Goal: Information Seeking & Learning: Learn about a topic

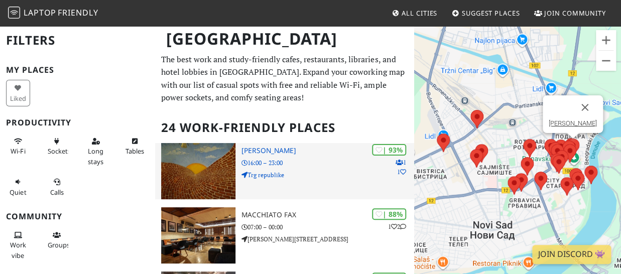
click at [252, 151] on h3 "Kafka" at bounding box center [327, 151] width 173 height 9
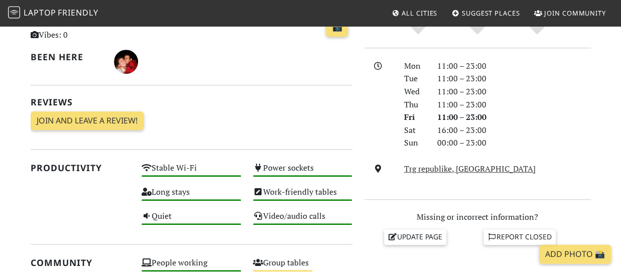
scroll to position [248, 0]
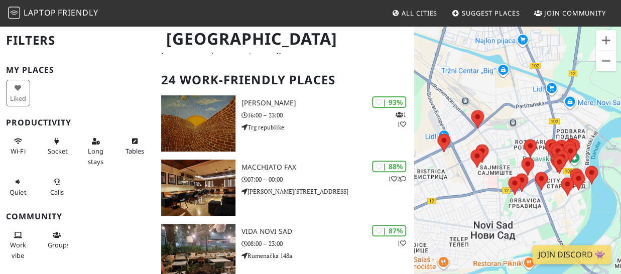
scroll to position [55, 0]
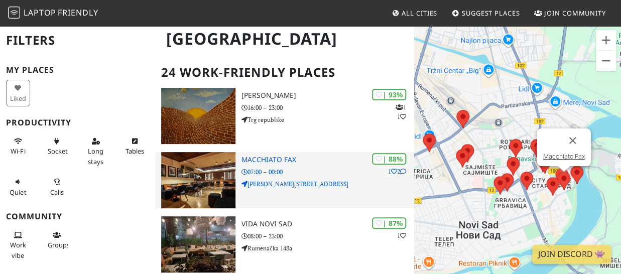
click at [260, 159] on h3 "Macchiato Fax" at bounding box center [327, 160] width 173 height 9
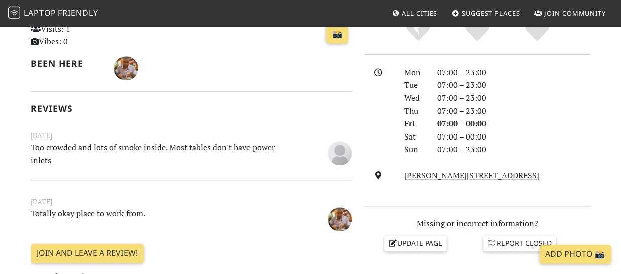
scroll to position [276, 0]
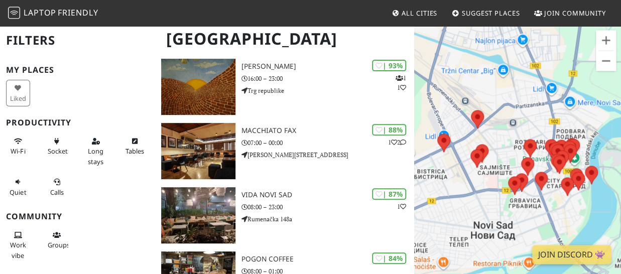
scroll to position [92, 0]
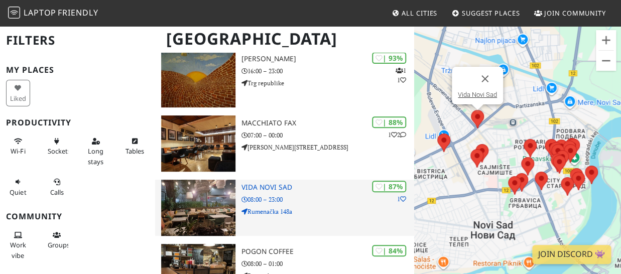
click at [254, 188] on h3 "Vida Novi Sad" at bounding box center [327, 187] width 173 height 9
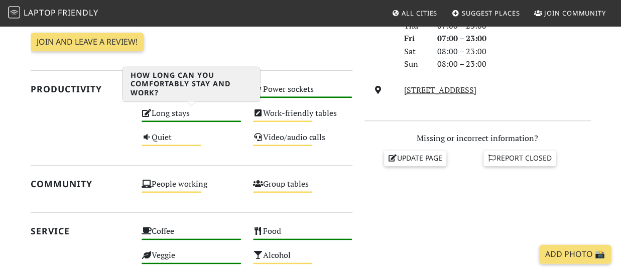
scroll to position [331, 0]
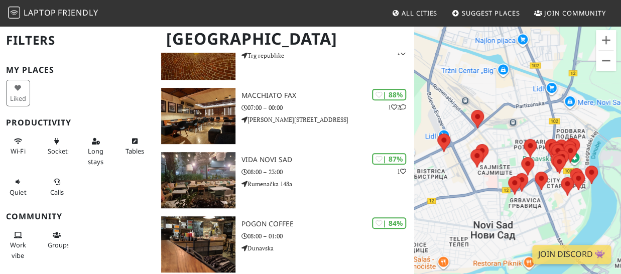
scroll to position [147, 0]
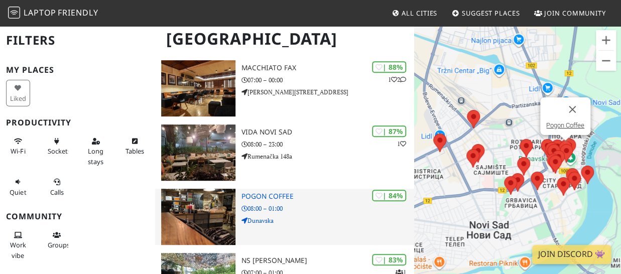
click at [264, 196] on h3 "Pogon Coffee" at bounding box center [327, 196] width 173 height 9
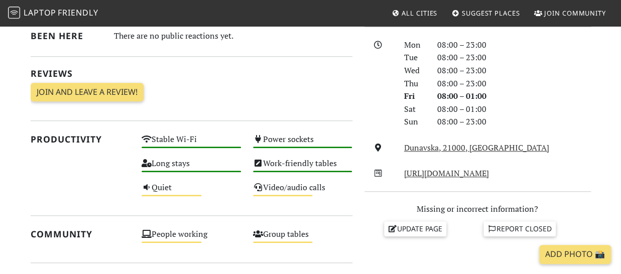
scroll to position [276, 0]
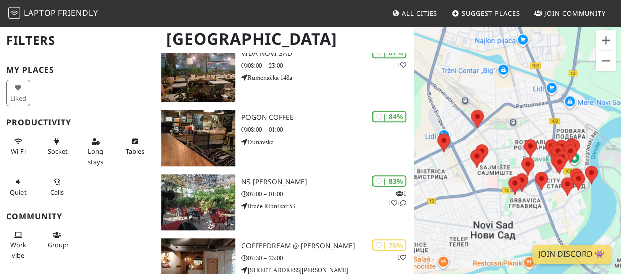
scroll to position [230, 0]
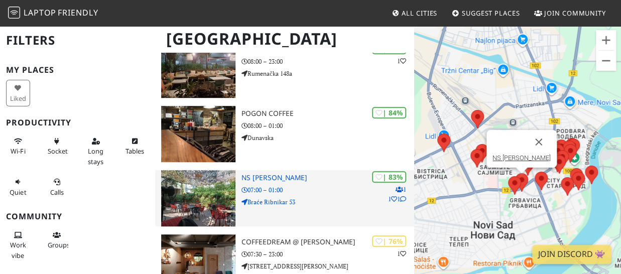
click at [264, 179] on h3 "NS [PERSON_NAME]" at bounding box center [327, 178] width 173 height 9
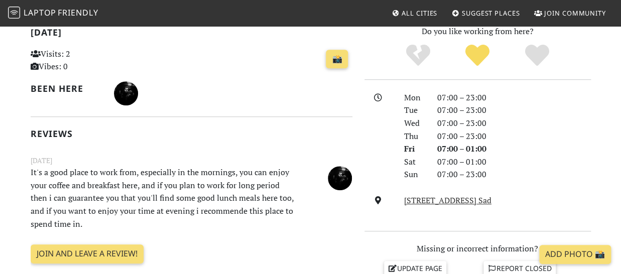
scroll to position [276, 0]
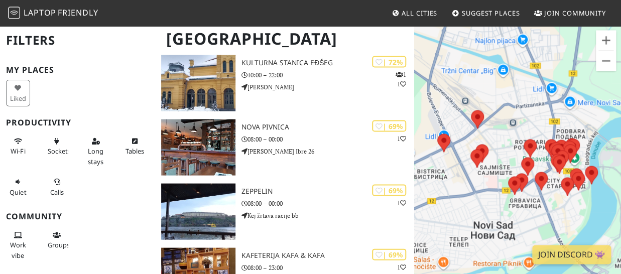
scroll to position [729, 0]
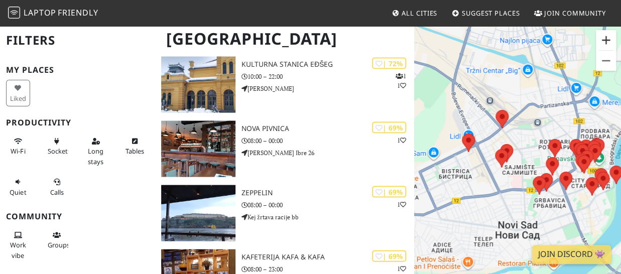
click at [605, 44] on button "Zoom in" at bounding box center [606, 40] width 20 height 20
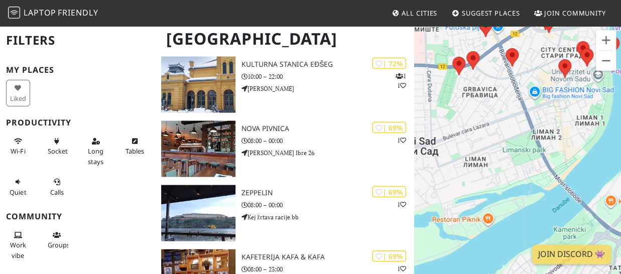
drag, startPoint x: 593, startPoint y: 191, endPoint x: 490, endPoint y: 39, distance: 183.5
click at [490, 39] on div "To navigate, press the arrow keys." at bounding box center [517, 162] width 207 height 274
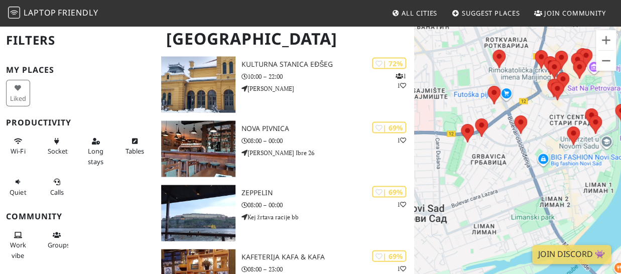
drag, startPoint x: 532, startPoint y: 139, endPoint x: 541, endPoint y: 208, distance: 69.3
click at [541, 208] on div "To navigate, press the arrow keys." at bounding box center [517, 162] width 207 height 274
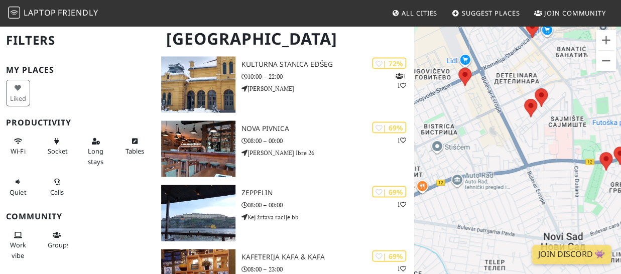
drag, startPoint x: 483, startPoint y: 154, endPoint x: 622, endPoint y: 183, distance: 142.0
click at [620, 183] on div "To navigate, press the arrow keys." at bounding box center [517, 162] width 207 height 274
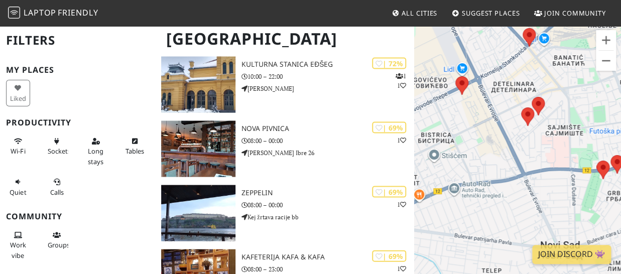
drag, startPoint x: 528, startPoint y: 121, endPoint x: 525, endPoint y: 130, distance: 10.0
click at [525, 130] on div "To navigate, press the arrow keys." at bounding box center [517, 162] width 207 height 274
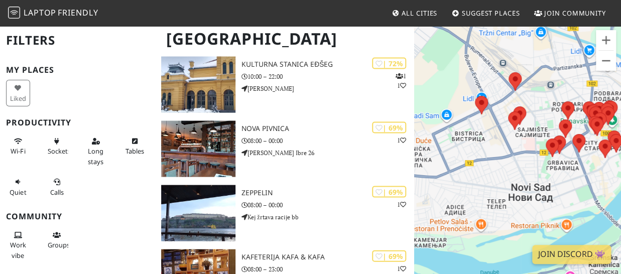
click at [568, 148] on div "To navigate, press the arrow keys." at bounding box center [517, 162] width 207 height 274
click at [557, 150] on img at bounding box center [551, 147] width 13 height 19
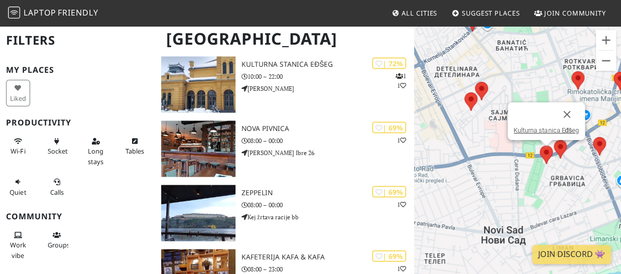
click at [539, 146] on area at bounding box center [539, 146] width 0 height 0
click at [553, 140] on area at bounding box center [553, 140] width 0 height 0
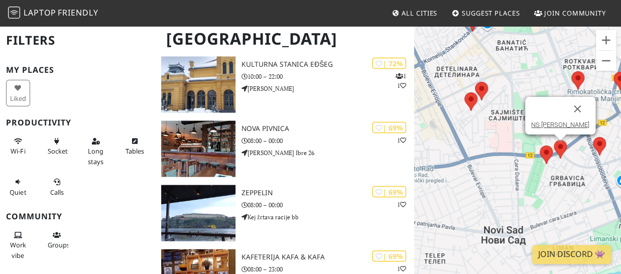
click at [553, 140] on area at bounding box center [553, 140] width 0 height 0
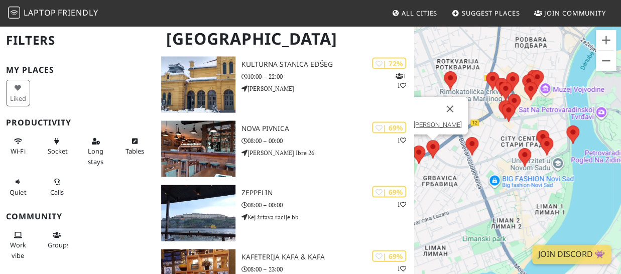
drag, startPoint x: 362, startPoint y: 177, endPoint x: 369, endPoint y: 183, distance: 9.6
click at [369, 183] on div "| 69% 1 Nova pivnica 08:00 – 00:00 Milana Ješića Ibre 26 | XX% Ambasador gastro…" at bounding box center [284, 184] width 246 height 1541
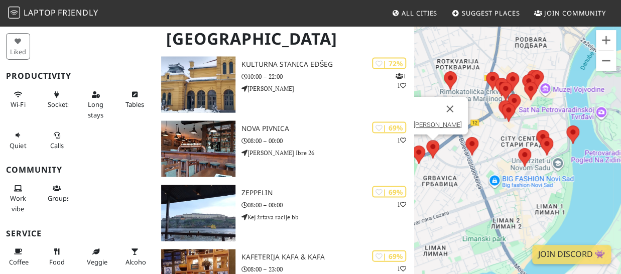
scroll to position [58, 0]
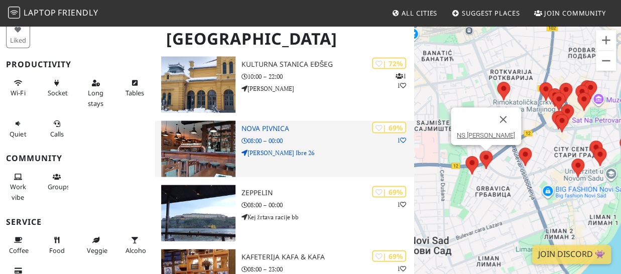
click at [328, 164] on div "| 69% 1 Nova pivnica 08:00 – 00:00 Milana Ješića Ibre 26" at bounding box center [327, 148] width 173 height 56
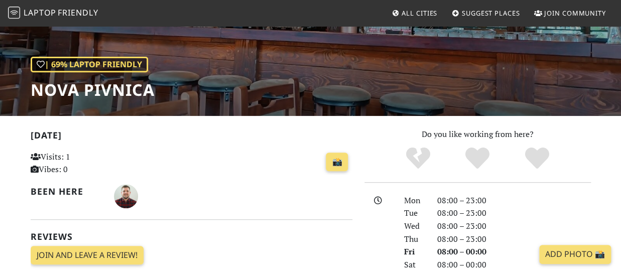
scroll to position [177, 0]
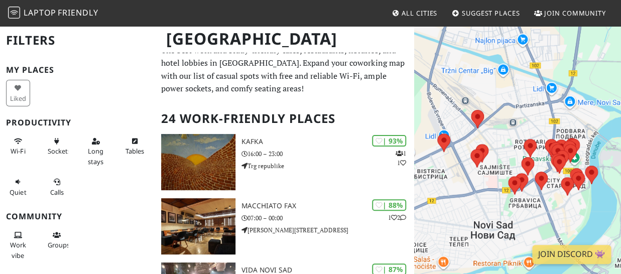
scroll to position [58, 0]
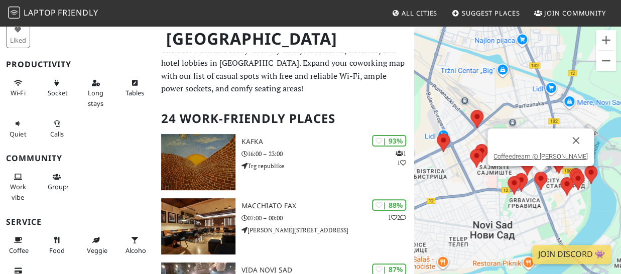
click at [534, 172] on area at bounding box center [534, 172] width 0 height 0
click at [514, 173] on area at bounding box center [514, 173] width 0 height 0
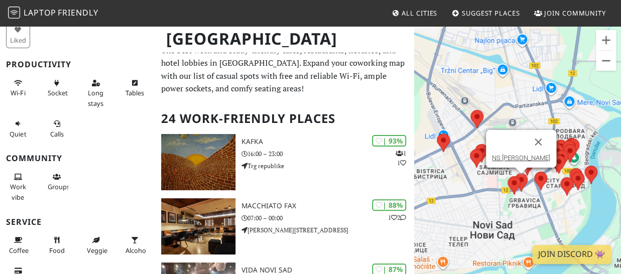
click at [514, 173] on area at bounding box center [514, 173] width 0 height 0
click at [522, 159] on link "NS [PERSON_NAME]" at bounding box center [521, 158] width 58 height 8
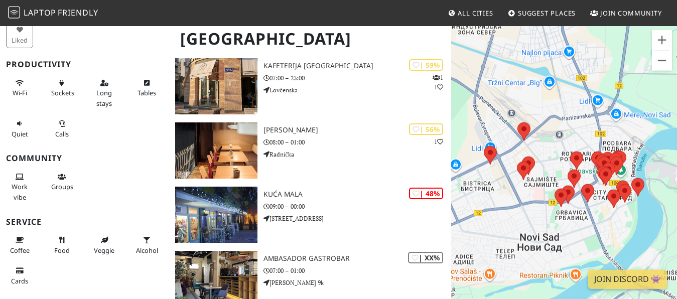
scroll to position [1449, 0]
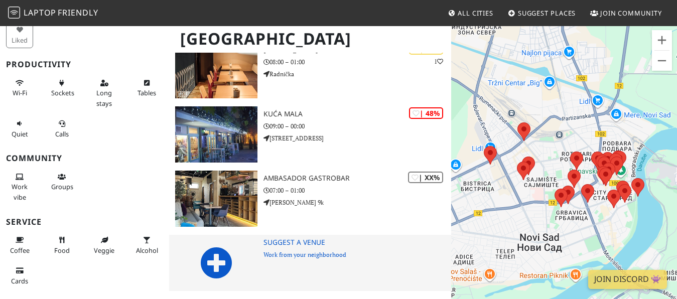
click at [215, 264] on icon at bounding box center [216, 263] width 32 height 32
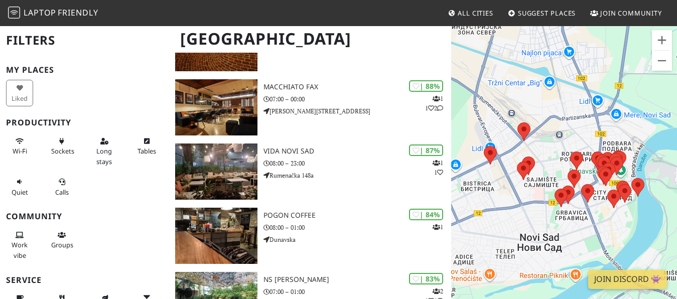
scroll to position [154, 0]
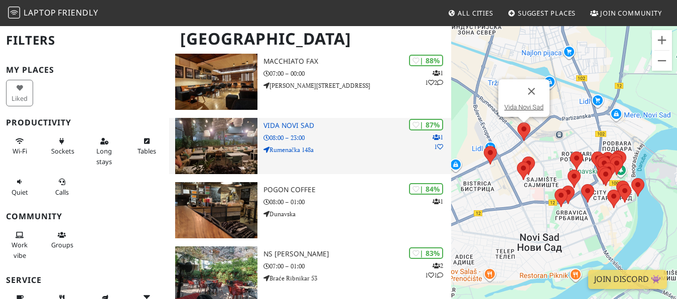
click at [277, 128] on h3 "Vida Novi Sad" at bounding box center [357, 125] width 188 height 9
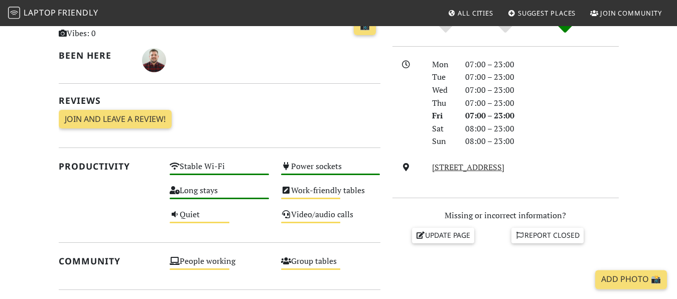
scroll to position [256, 0]
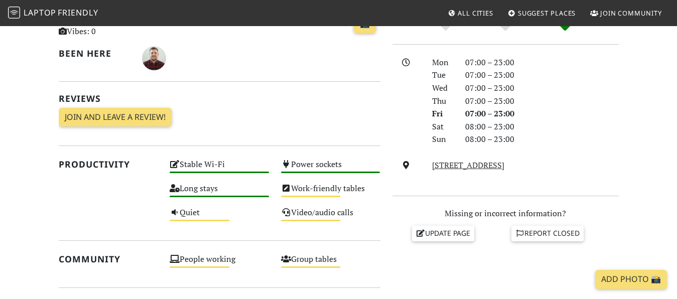
click at [211, 167] on div "Stable Wi-Fi High" at bounding box center [219, 169] width 111 height 24
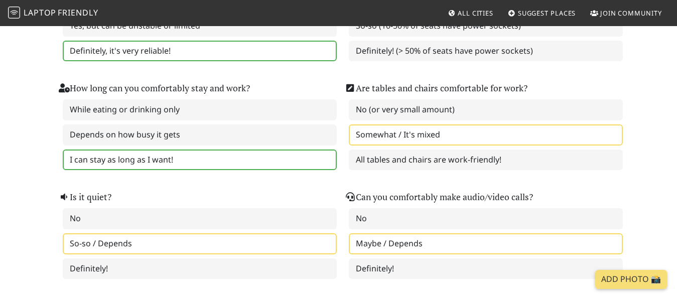
scroll to position [154, 0]
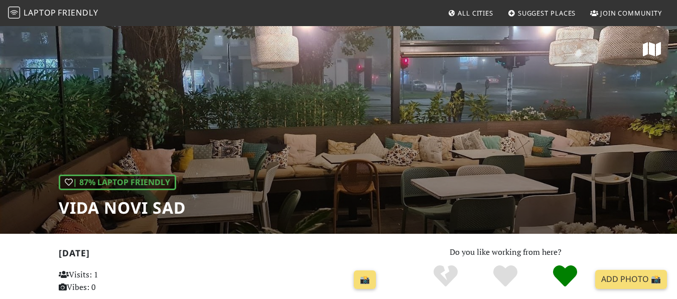
scroll to position [256, 0]
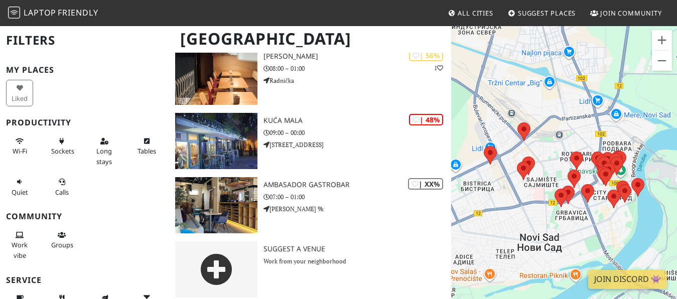
scroll to position [1449, 0]
